Goal: Find specific page/section

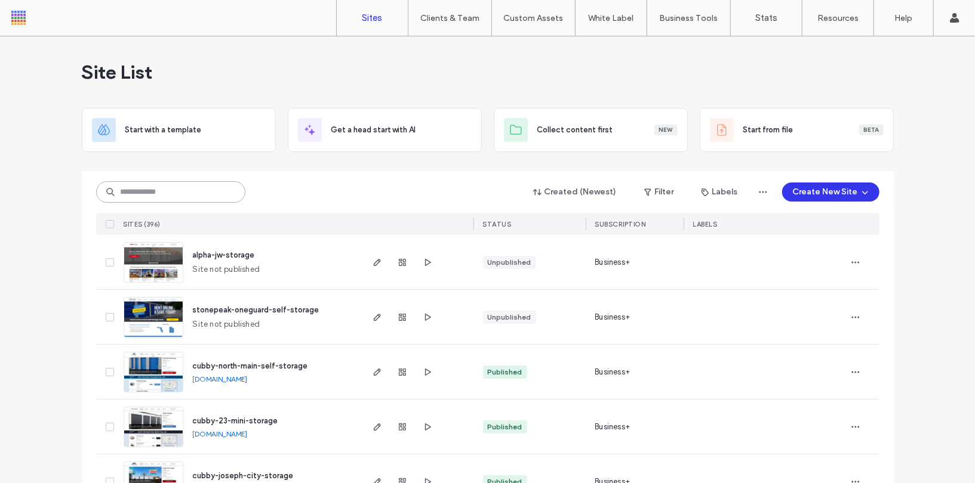
click at [206, 193] on input at bounding box center [170, 191] width 149 height 21
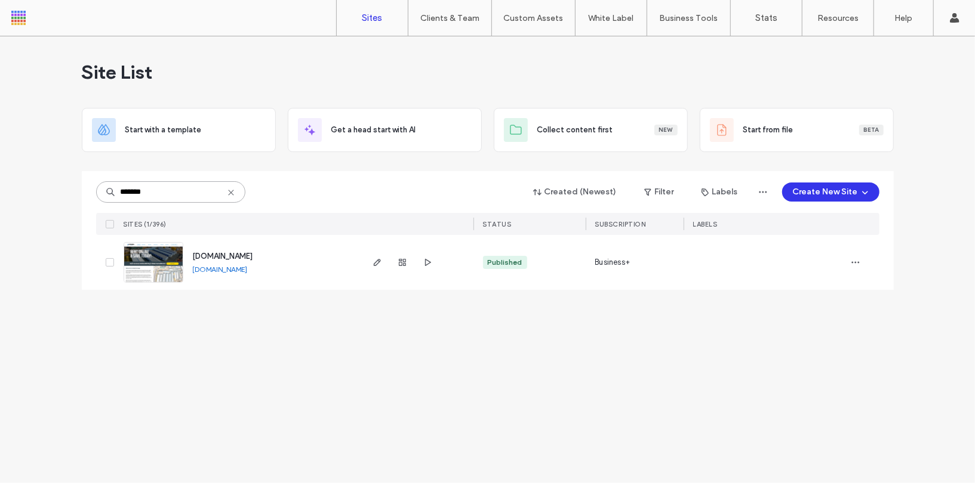
type input "*******"
click at [175, 255] on img at bounding box center [153, 283] width 58 height 81
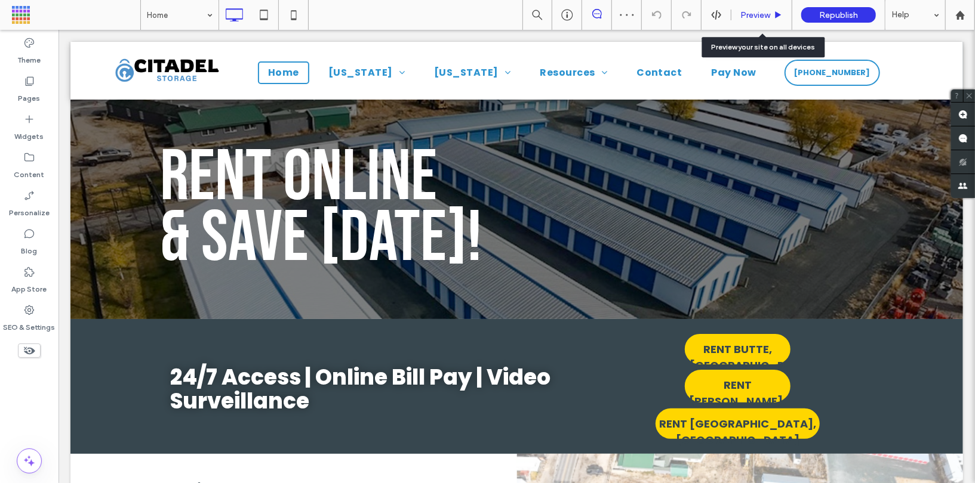
click at [753, 13] on span "Preview" at bounding box center [755, 15] width 30 height 10
